Goal: Book appointment/travel/reservation

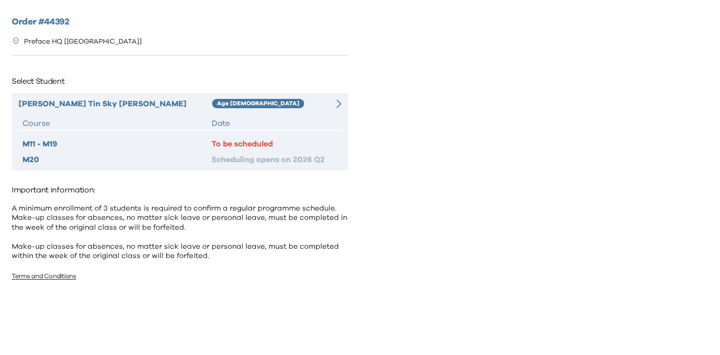
click at [231, 139] on div "To be scheduled" at bounding box center [274, 144] width 126 height 12
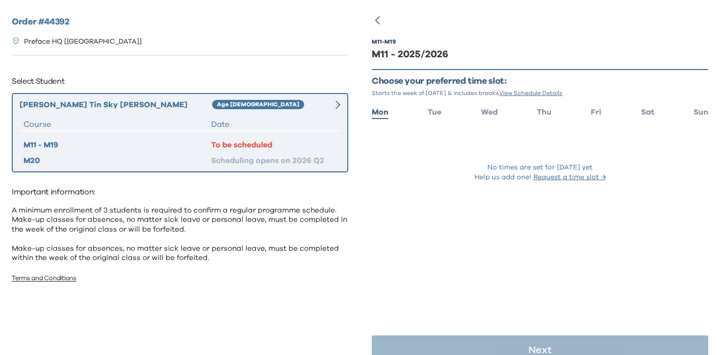
click at [426, 111] on ul "Mon Tue Wed Thu Fri Sat Sun" at bounding box center [540, 111] width 336 height 14
click at [434, 111] on span "Tue" at bounding box center [434, 112] width 14 height 8
click at [491, 114] on span "Wed" at bounding box center [489, 112] width 17 height 8
click at [539, 112] on span "Thu" at bounding box center [544, 112] width 15 height 8
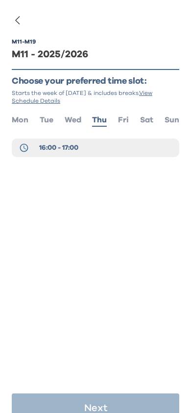
click at [65, 146] on span "16:00 - 17:00" at bounding box center [58, 148] width 39 height 10
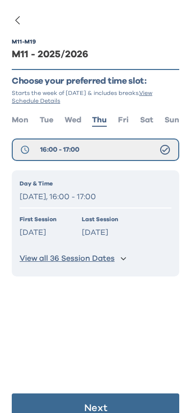
scroll to position [20, 0]
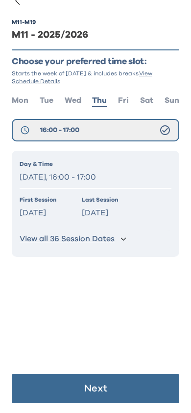
click at [110, 354] on button "Next" at bounding box center [95, 388] width 167 height 29
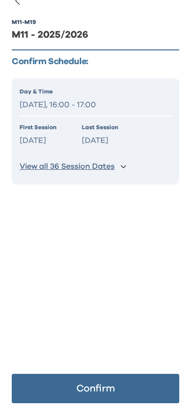
click at [100, 354] on p "Confirm" at bounding box center [95, 389] width 39 height 10
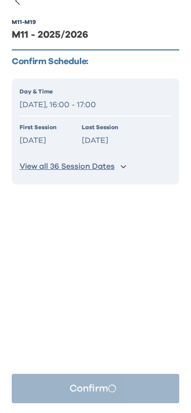
scroll to position [0, 0]
